Goal: Transaction & Acquisition: Purchase product/service

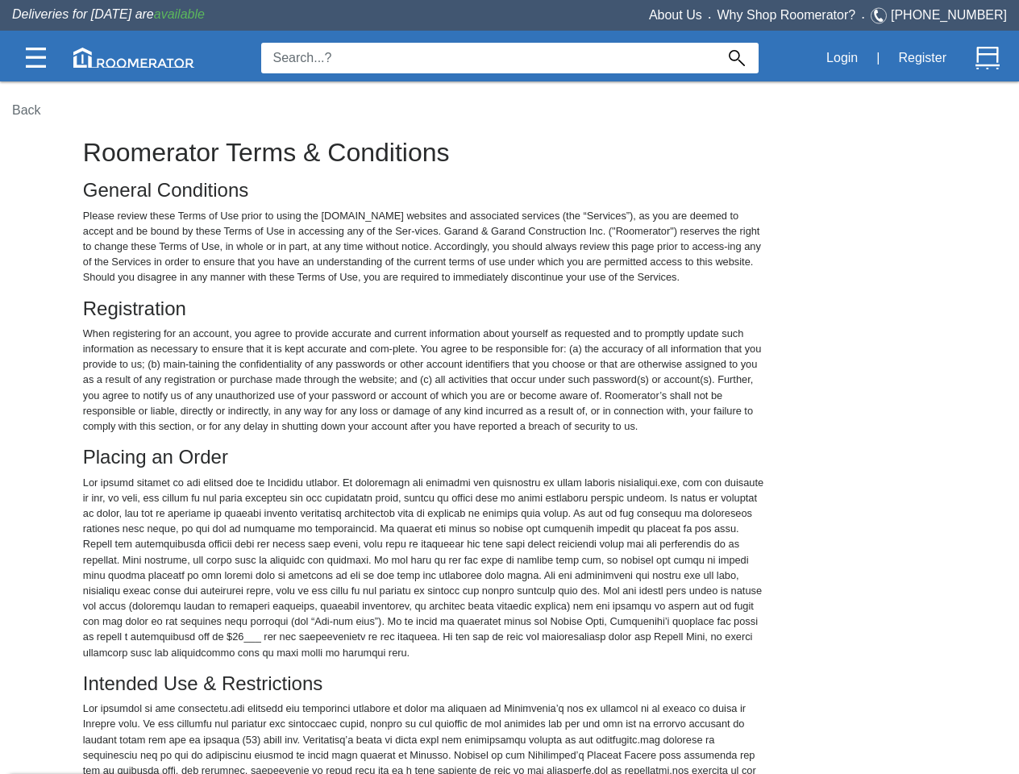
click at [35, 57] on img at bounding box center [36, 58] width 20 height 20
click at [134, 57] on img at bounding box center [133, 58] width 121 height 20
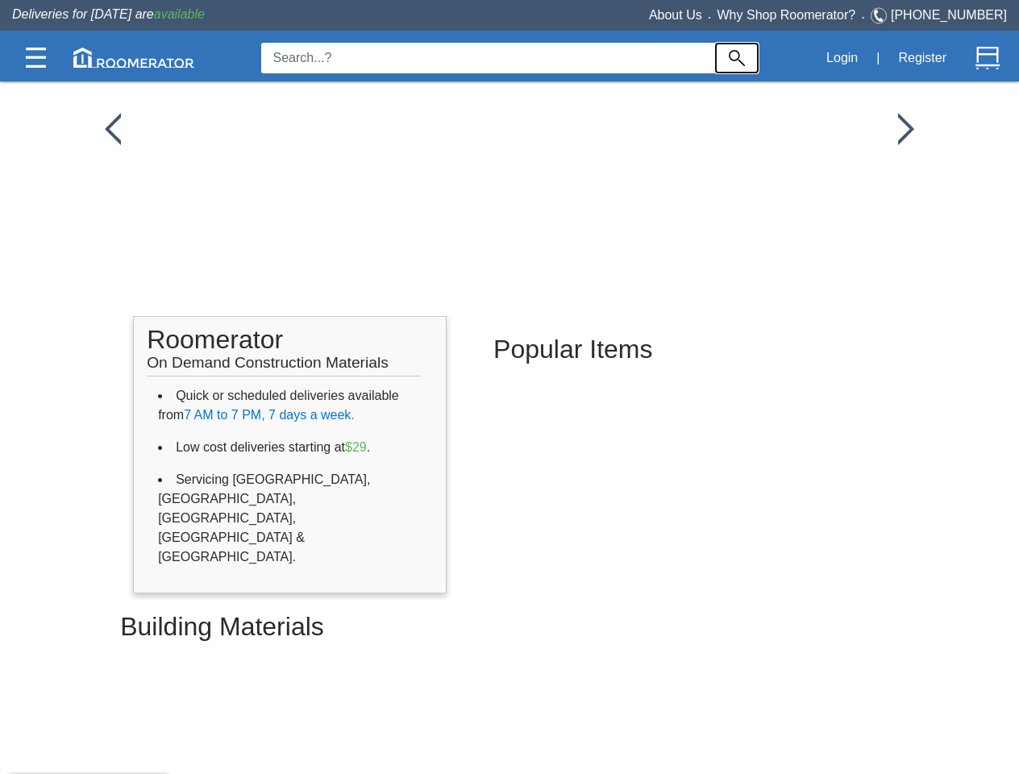
click at [737, 58] on img at bounding box center [737, 58] width 16 height 16
click at [841, 58] on button "Login" at bounding box center [841, 58] width 49 height 34
click at [922, 58] on button "Register" at bounding box center [922, 58] width 66 height 34
click at [987, 58] on img at bounding box center [987, 58] width 24 height 24
